Goal: Task Accomplishment & Management: Manage account settings

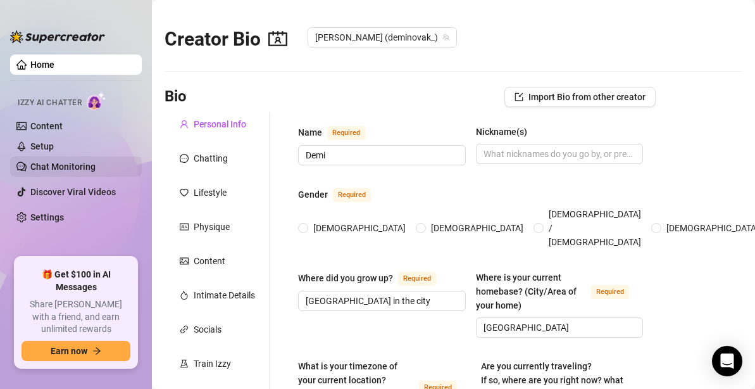
radio input "true"
type input "[DATE]"
click at [44, 161] on link "Chat Monitoring" at bounding box center [62, 166] width 65 height 10
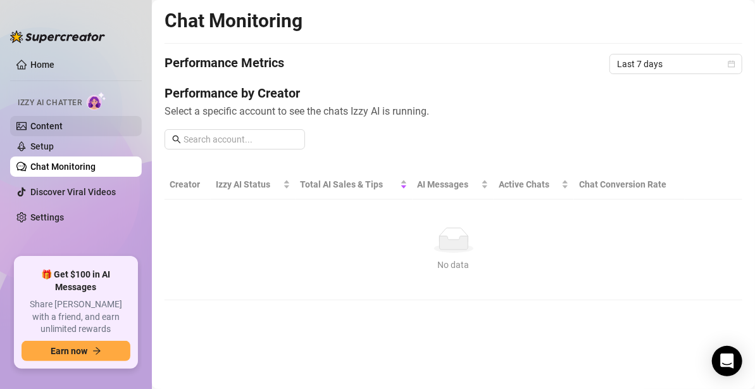
click at [63, 123] on link "Content" at bounding box center [46, 126] width 32 height 10
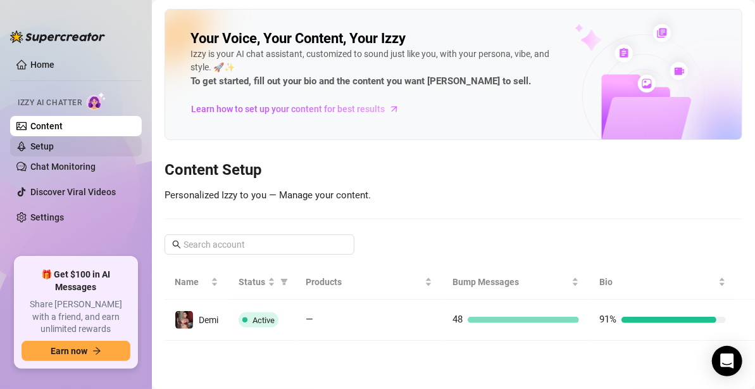
click at [54, 149] on link "Setup" at bounding box center [41, 146] width 23 height 10
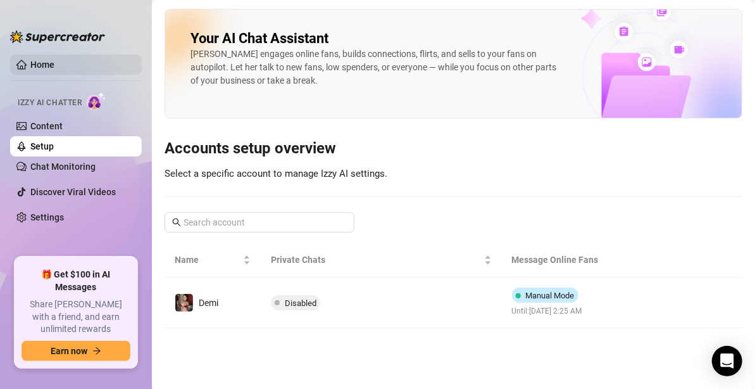
click at [49, 60] on link "Home" at bounding box center [42, 64] width 24 height 10
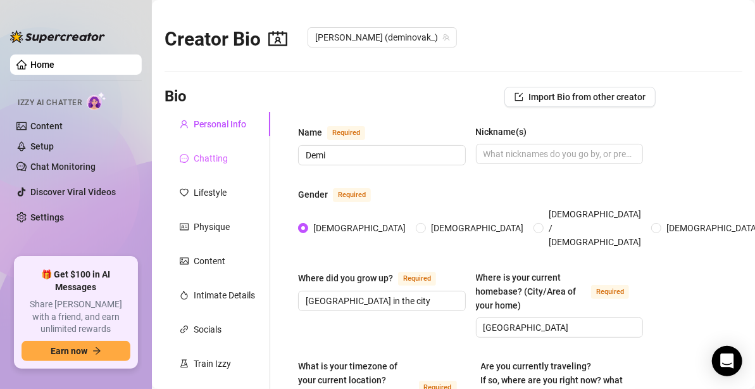
click at [227, 158] on div "Chatting" at bounding box center [218, 158] width 106 height 24
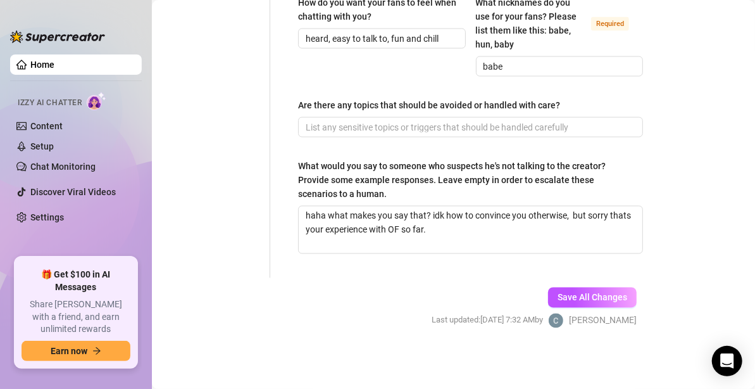
scroll to position [925, 0]
drag, startPoint x: 430, startPoint y: 214, endPoint x: 463, endPoint y: 233, distance: 38.0
click at [463, 233] on textarea "haha what makes you say that? idk how to convince you otherwise, but sorry that…" at bounding box center [471, 229] width 344 height 47
click at [50, 123] on link "Content" at bounding box center [46, 126] width 32 height 10
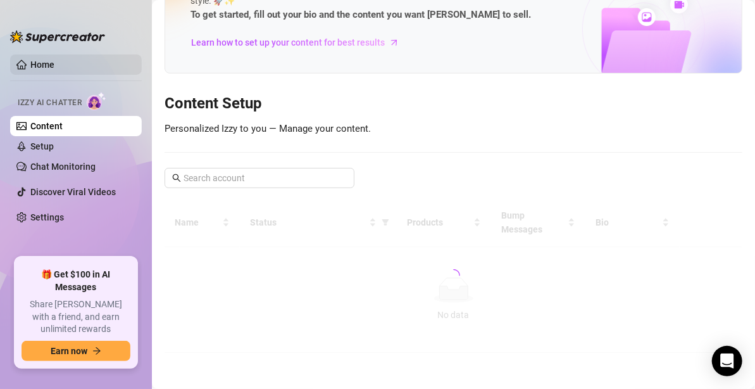
click at [47, 59] on link "Home" at bounding box center [42, 64] width 24 height 10
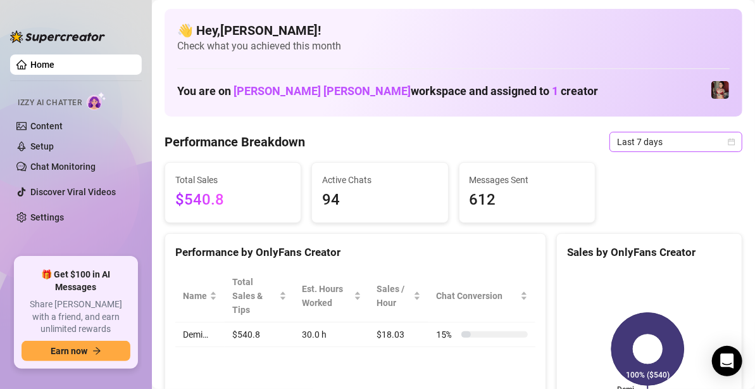
click at [631, 141] on span "Last 7 days" at bounding box center [676, 141] width 118 height 19
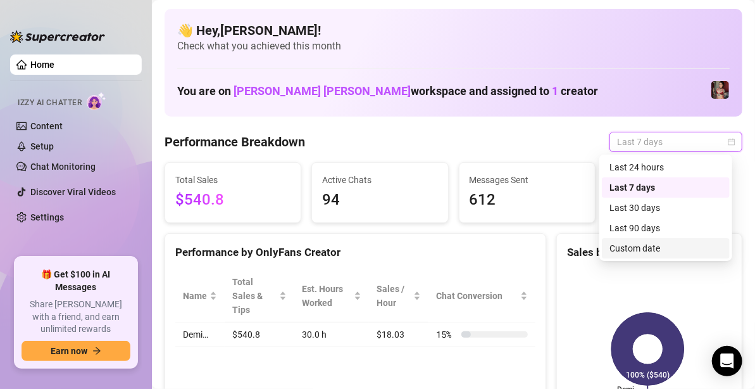
click at [648, 248] on div "Custom date" at bounding box center [665, 248] width 113 height 14
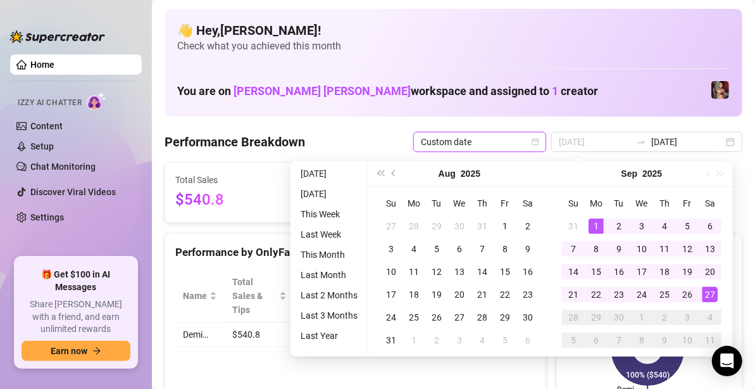
type input "[DATE]"
click at [599, 228] on div "1" at bounding box center [596, 225] width 15 height 15
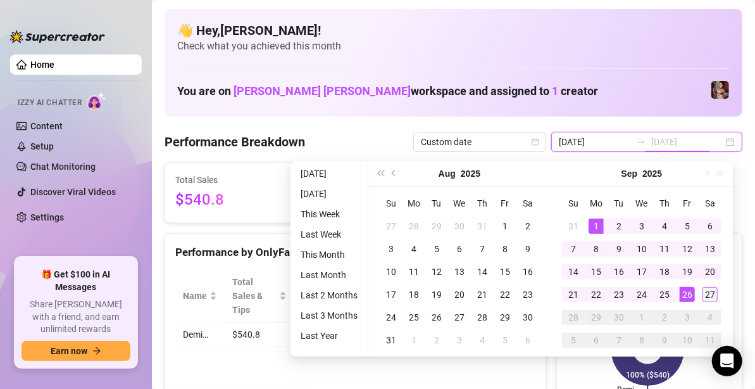
type input "[DATE]"
drag, startPoint x: 711, startPoint y: 296, endPoint x: 533, endPoint y: 130, distance: 242.7
click at [711, 296] on div "27" at bounding box center [709, 294] width 15 height 15
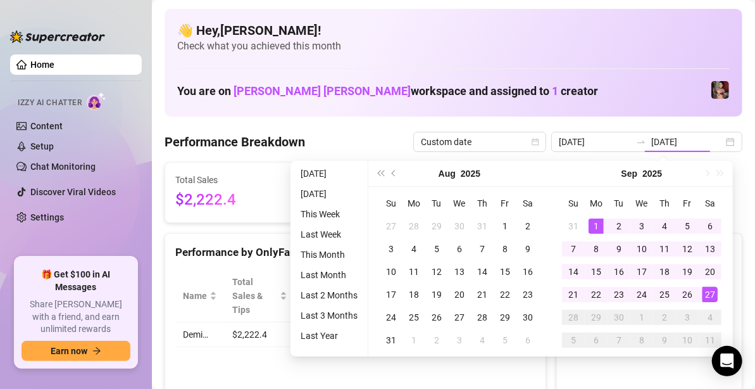
type input "[DATE]"
